Goal: Find specific page/section: Locate a particular part of the current website

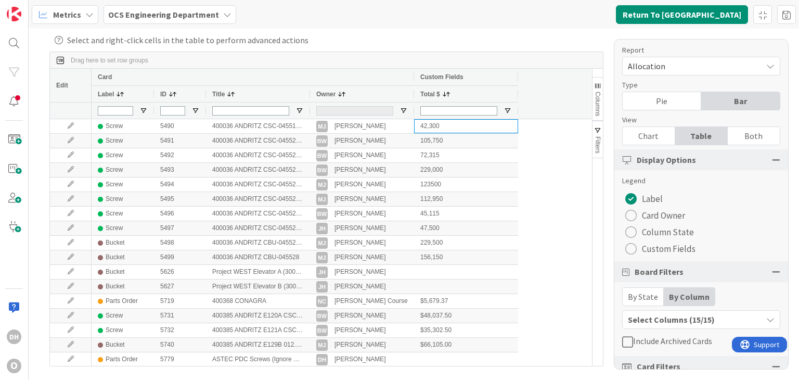
scroll to position [104, 0]
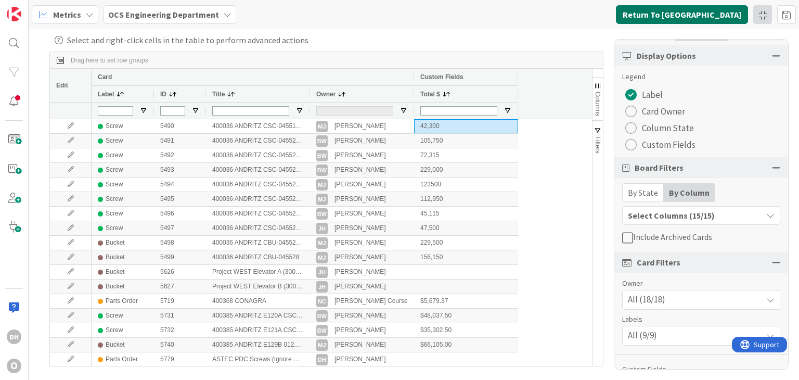
click at [695, 12] on button "Return To [GEOGRAPHIC_DATA]" at bounding box center [682, 14] width 132 height 19
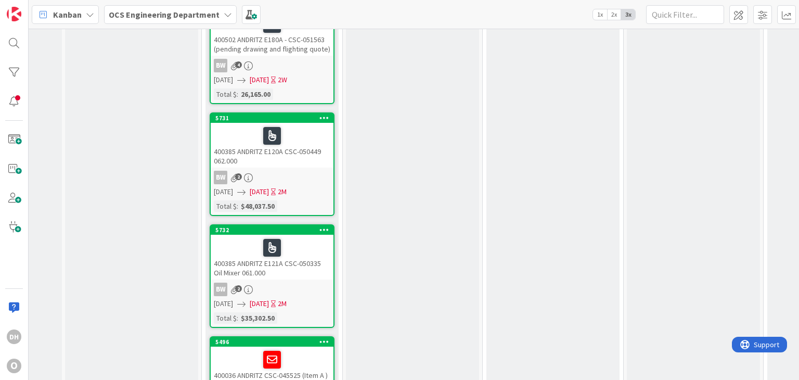
scroll to position [1404, 521]
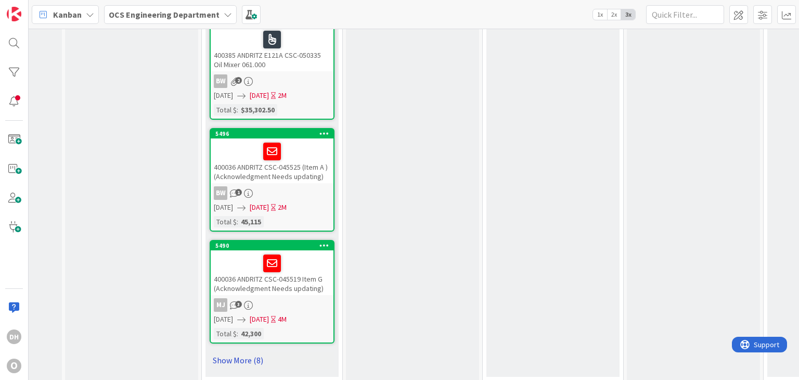
click at [254, 352] on link "Show More (8)" at bounding box center [272, 360] width 125 height 17
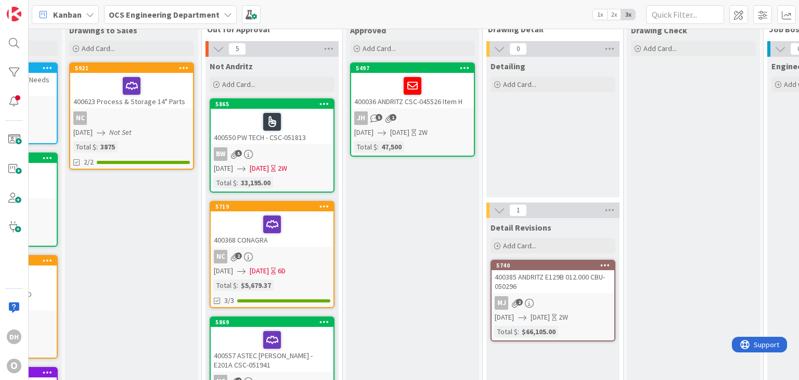
scroll to position [0, 521]
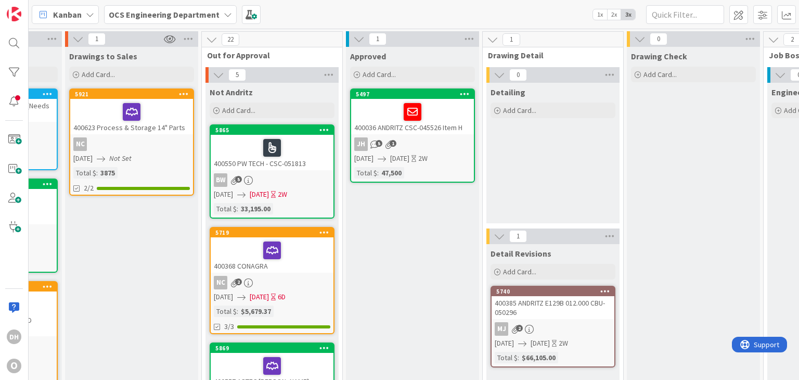
click at [457, 135] on link "5497 400036 ANDRITZ CSC-045526 Item H JH 5 1 [DATE] [DATE] 2W Total $ : 47,500" at bounding box center [412, 135] width 125 height 94
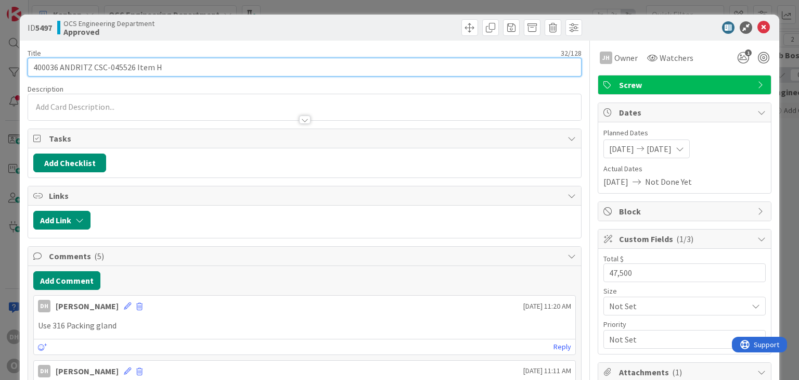
click at [293, 70] on input "400036 ANDRITZ CSC-045526 Item H" at bounding box center [304, 67] width 553 height 19
drag, startPoint x: 293, startPoint y: 70, endPoint x: 135, endPoint y: 67, distance: 157.6
click at [135, 67] on input "400036 ANDRITZ CSC-045526 Item H" at bounding box center [304, 67] width 553 height 19
type input "400036 ANDRITZ CSC-045526 - 006.300 (Approved w/ Changes)"
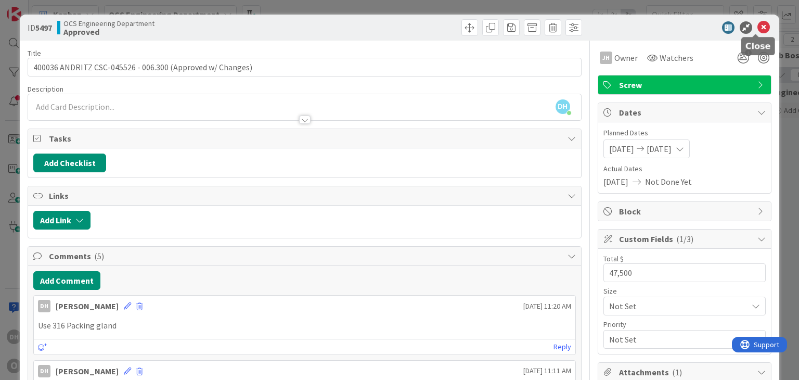
click at [760, 25] on icon at bounding box center [763, 27] width 12 height 12
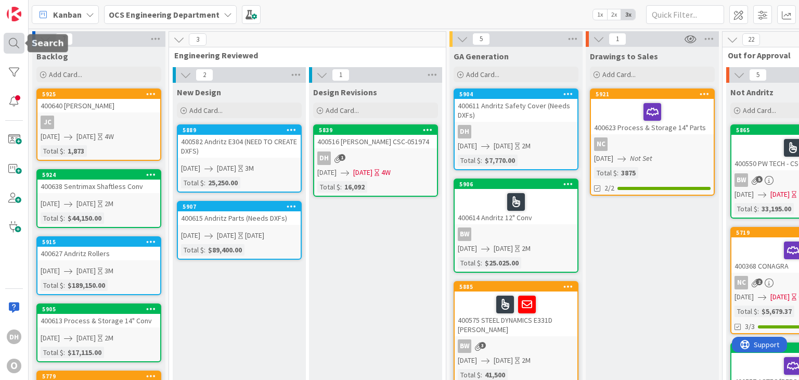
click at [15, 43] on div at bounding box center [14, 43] width 21 height 21
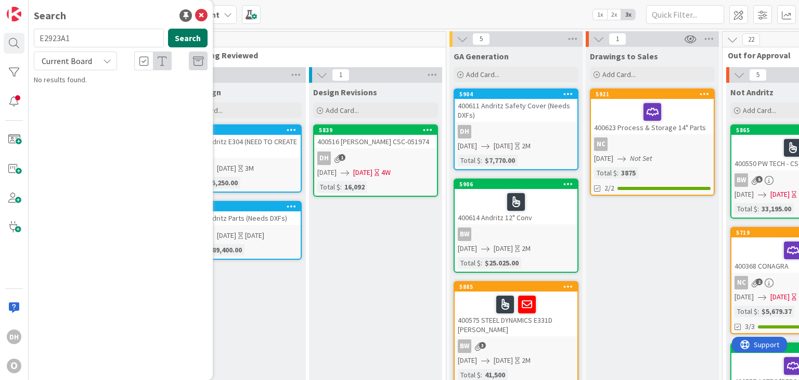
type input "E2923A1"
click at [188, 35] on button "Search" at bounding box center [188, 38] width 40 height 19
click at [106, 34] on input "E2923A1" at bounding box center [99, 38] width 130 height 19
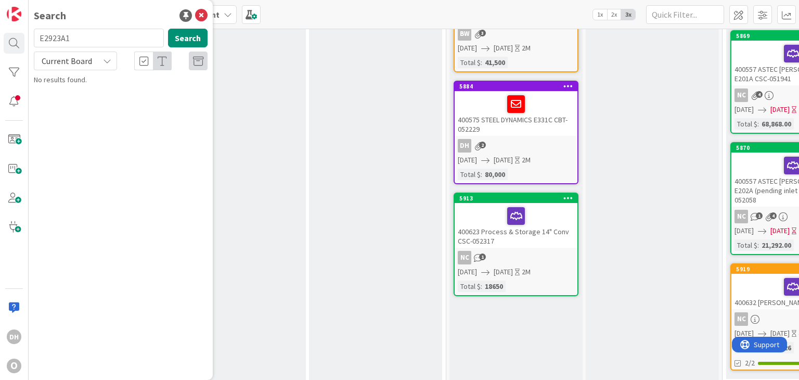
scroll to position [104, 0]
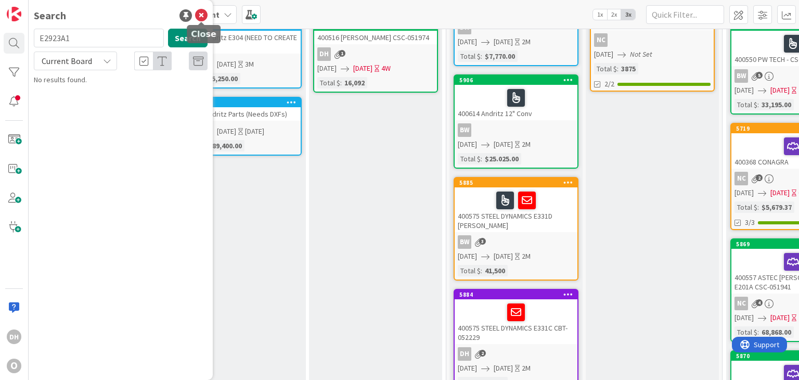
click at [204, 20] on icon at bounding box center [201, 15] width 12 height 12
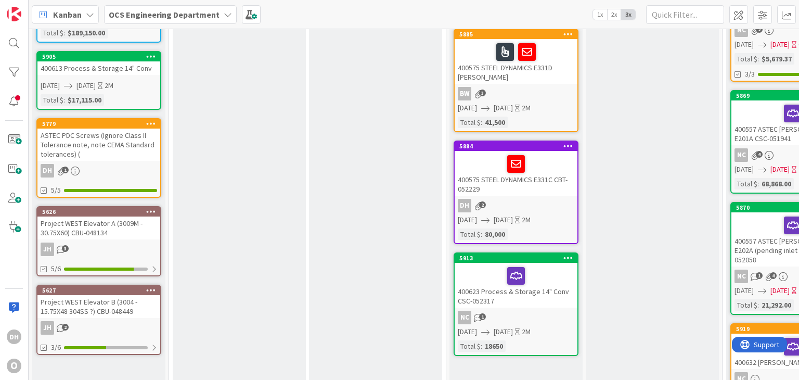
scroll to position [208, 0]
